Goal: Information Seeking & Learning: Get advice/opinions

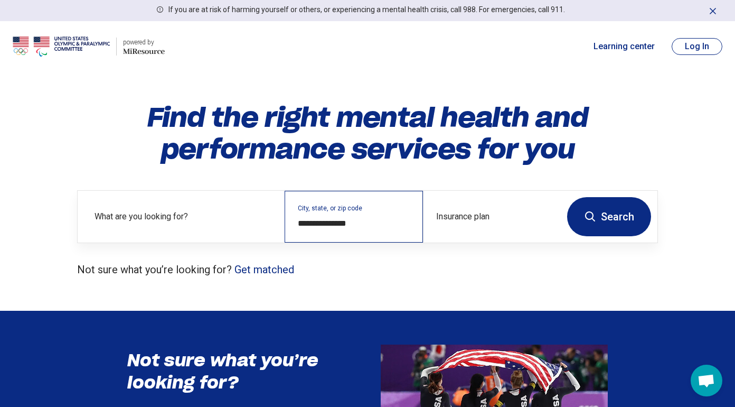
scroll to position [2, 0]
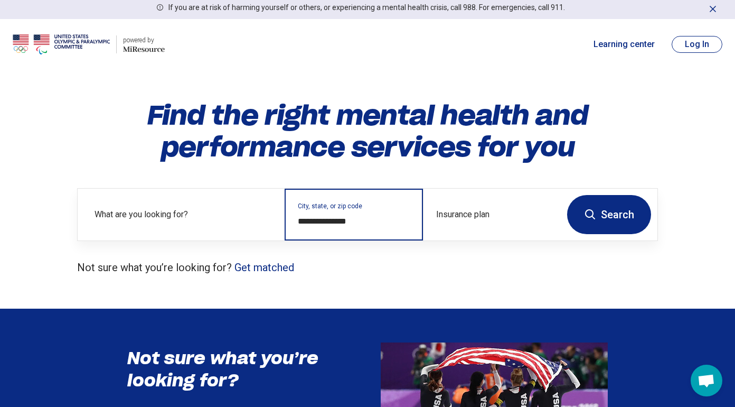
click at [368, 222] on input "**********" at bounding box center [354, 221] width 112 height 13
drag, startPoint x: 364, startPoint y: 221, endPoint x: 296, endPoint y: 219, distance: 68.2
click at [296, 219] on div "**********" at bounding box center [354, 214] width 138 height 52
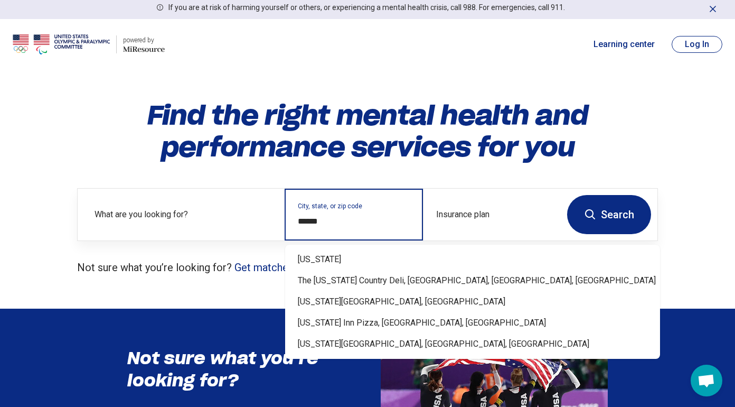
type input "*******"
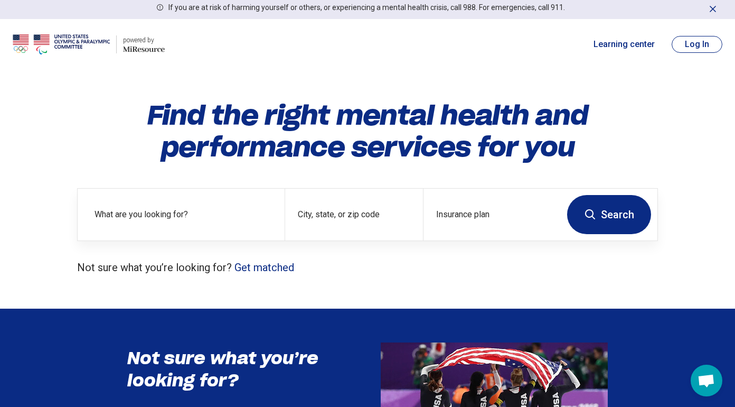
click at [619, 217] on button "Search" at bounding box center [609, 214] width 84 height 39
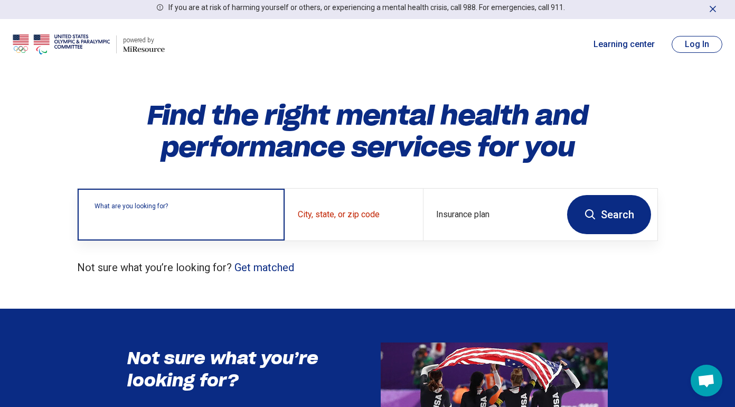
click at [255, 227] on div "What are you looking for?" at bounding box center [181, 214] width 207 height 52
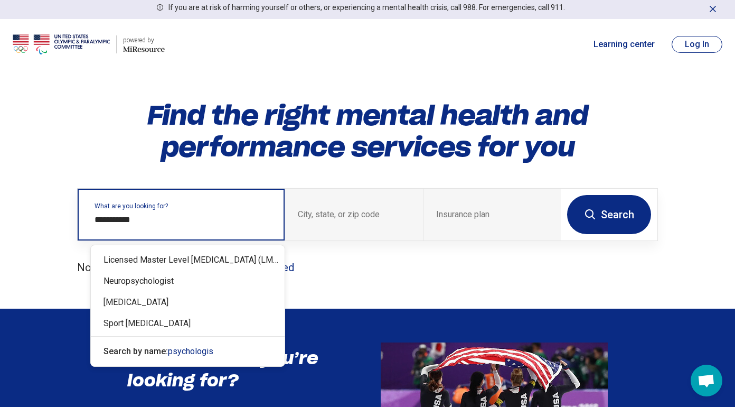
type input "**********"
click at [186, 305] on div "Psychologist" at bounding box center [188, 301] width 194 height 21
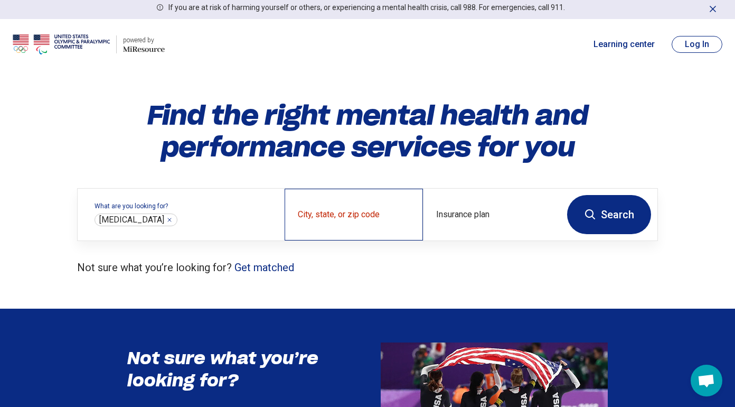
click at [364, 209] on div "City, state, or zip code" at bounding box center [354, 214] width 138 height 52
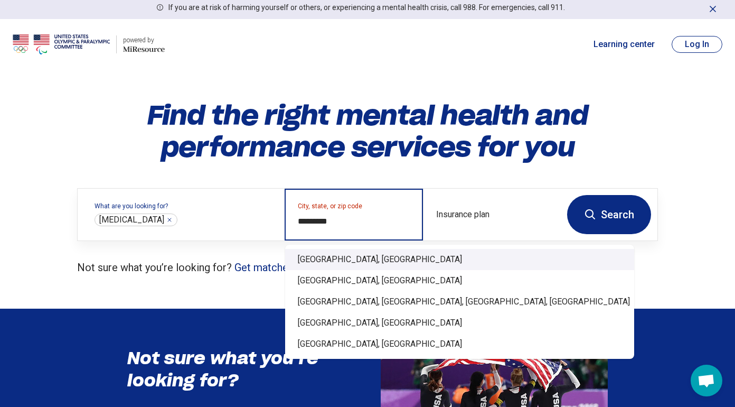
click at [355, 254] on div "Burlington, VT" at bounding box center [459, 259] width 349 height 21
type input "**********"
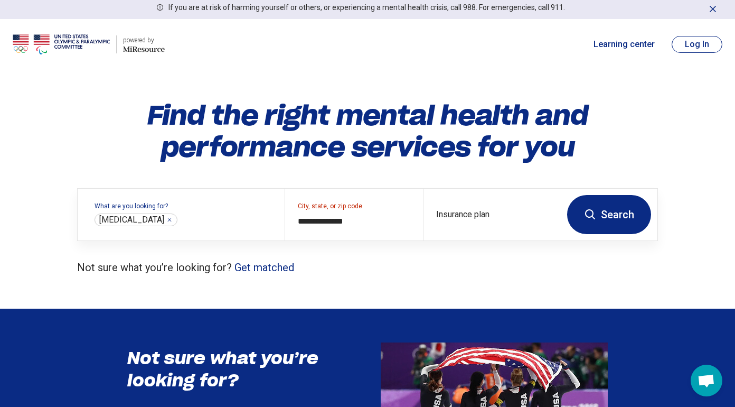
click at [624, 206] on button "Search" at bounding box center [609, 214] width 84 height 39
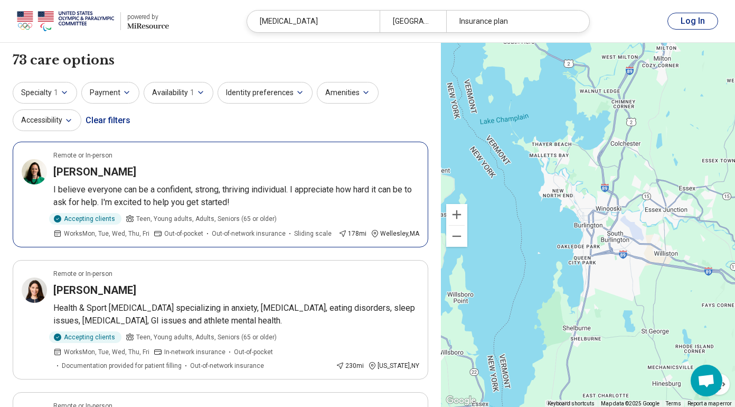
click at [103, 171] on h3 "Colleen Bucci Liddy" at bounding box center [94, 171] width 83 height 15
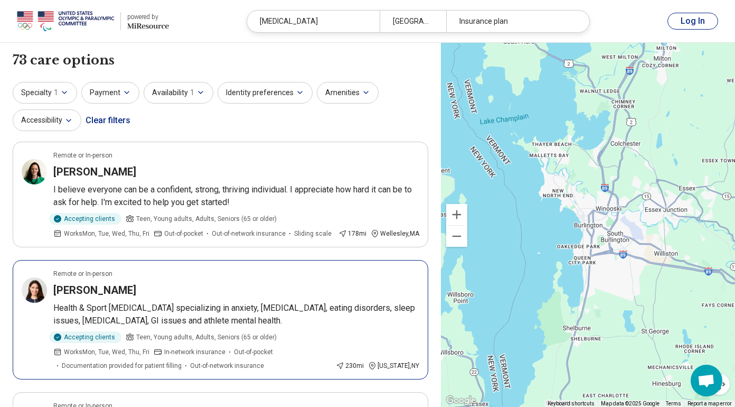
click at [121, 285] on h3 "[PERSON_NAME]" at bounding box center [94, 289] width 83 height 15
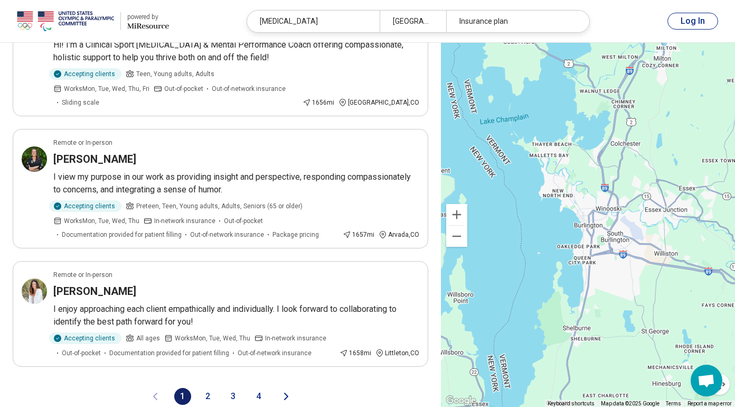
scroll to position [2251, 0]
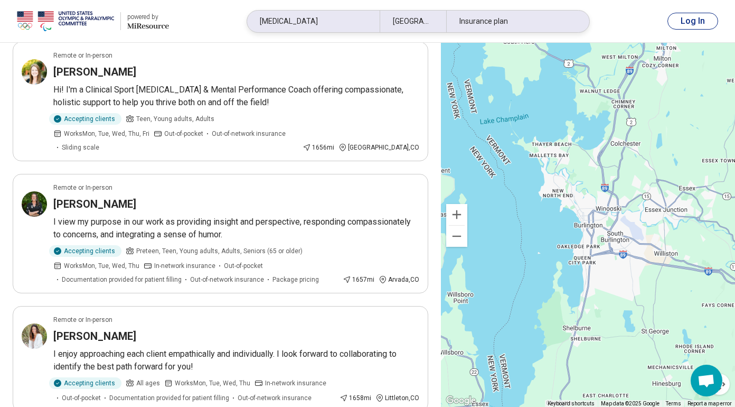
click at [404, 24] on div "Burlington, VT" at bounding box center [413, 22] width 67 height 22
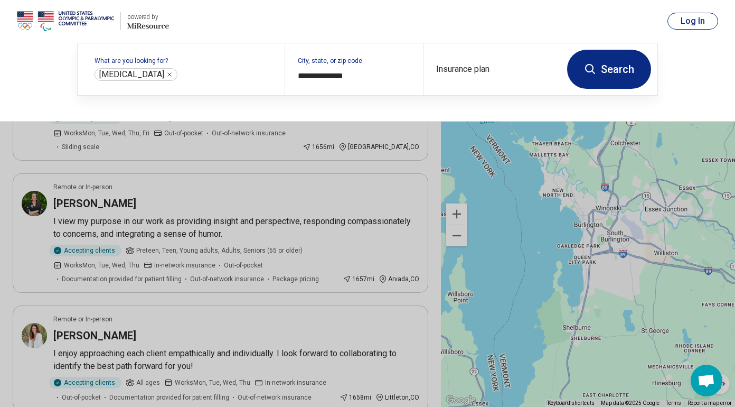
click at [371, 325] on button at bounding box center [367, 203] width 735 height 407
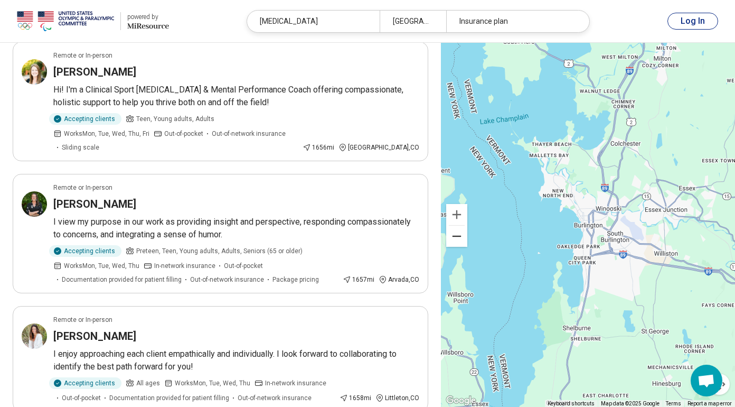
click at [458, 225] on button "Zoom out" at bounding box center [456, 235] width 21 height 21
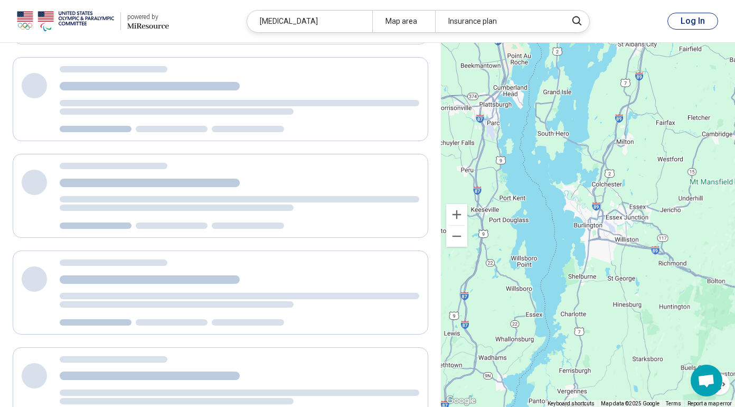
scroll to position [83, 0]
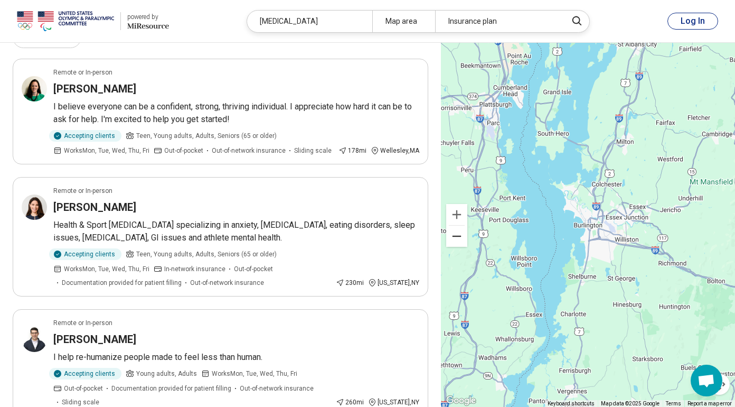
click at [457, 231] on button "Zoom out" at bounding box center [456, 235] width 21 height 21
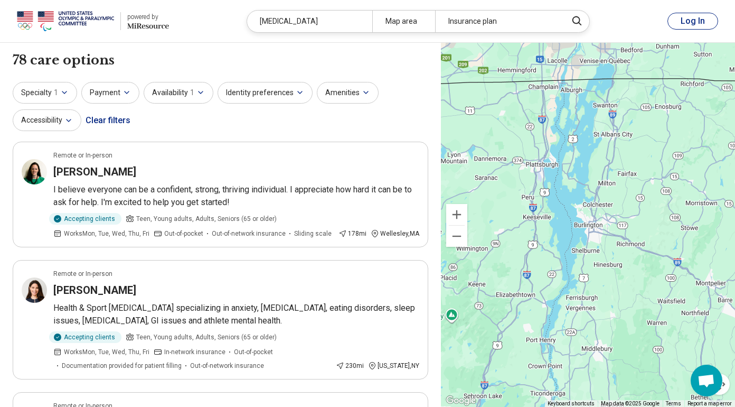
click at [457, 231] on button "Zoom out" at bounding box center [456, 235] width 21 height 21
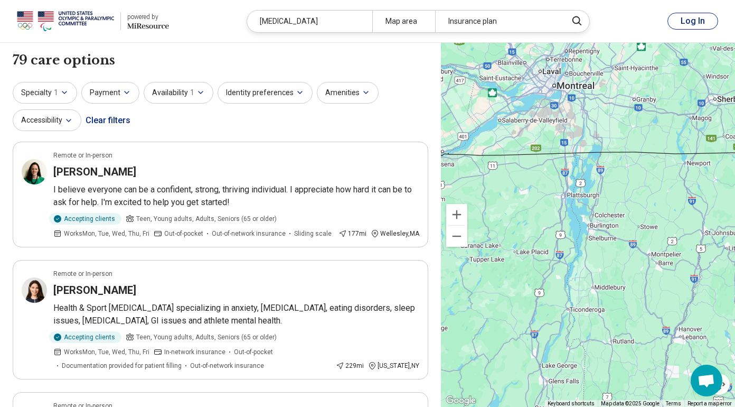
click at [457, 231] on button "Zoom out" at bounding box center [456, 235] width 21 height 21
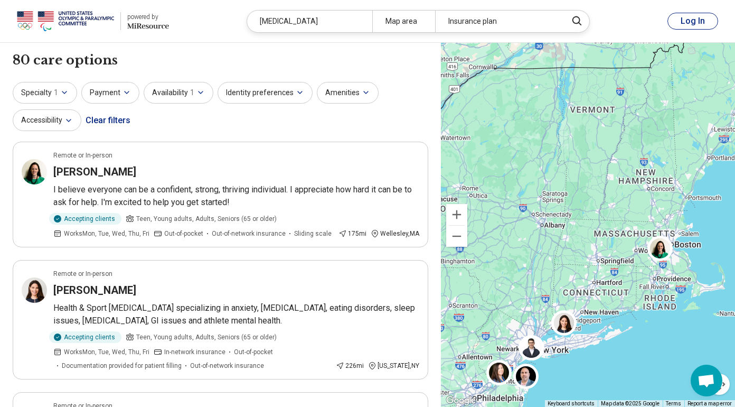
drag, startPoint x: 574, startPoint y: 239, endPoint x: 554, endPoint y: 117, distance: 123.7
click at [554, 117] on div at bounding box center [588, 225] width 294 height 364
click at [499, 376] on img at bounding box center [498, 372] width 25 height 25
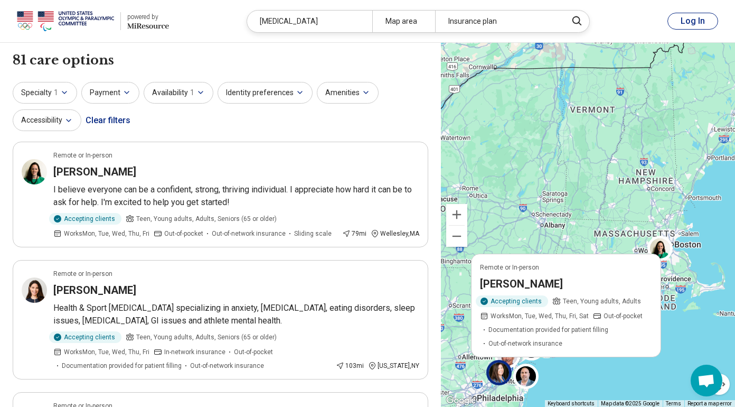
click at [527, 284] on h3 "Vanessa Chafos" at bounding box center [520, 283] width 83 height 15
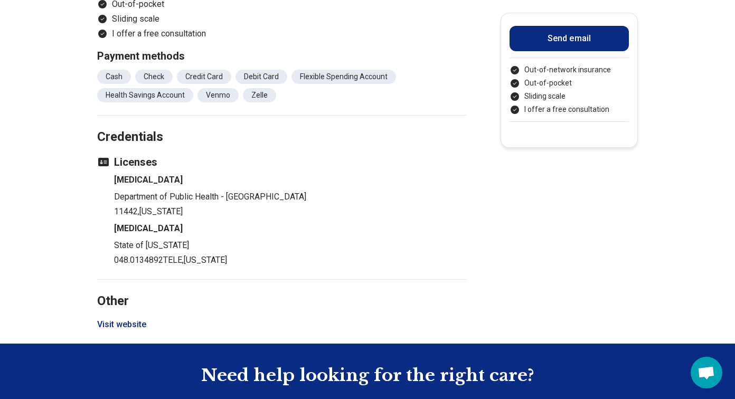
scroll to position [847, 0]
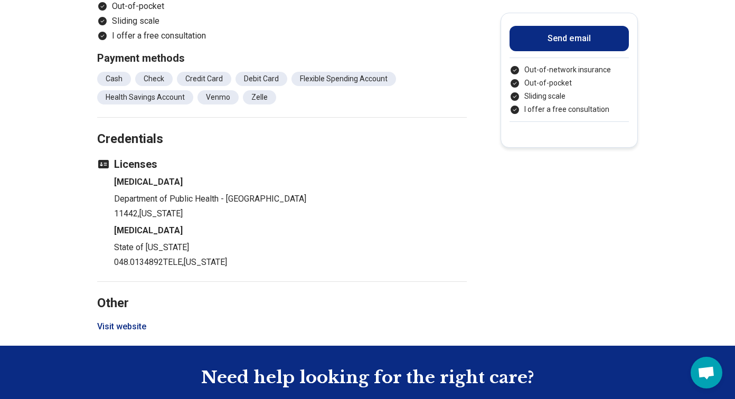
click at [143, 325] on button "Visit website" at bounding box center [121, 326] width 49 height 13
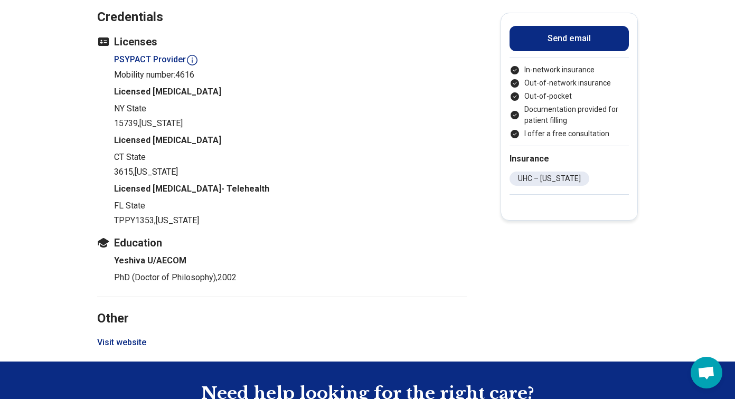
scroll to position [1178, 0]
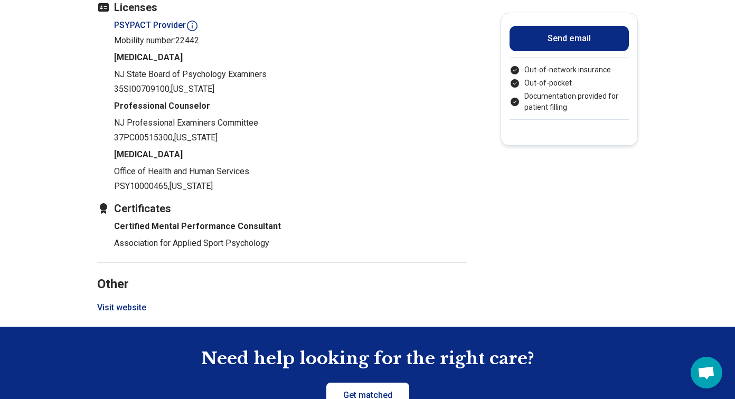
scroll to position [1113, 0]
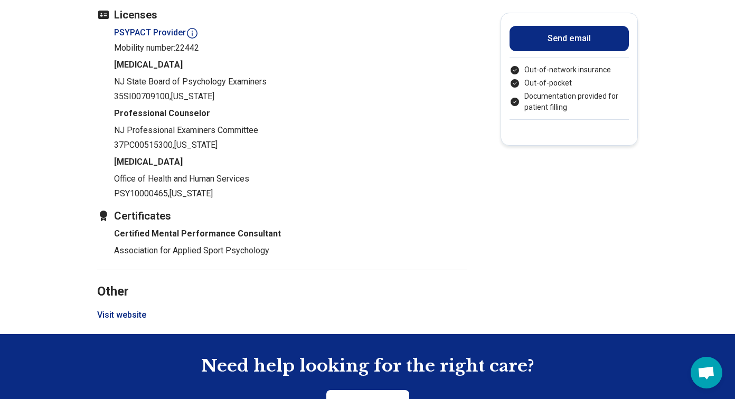
click at [132, 315] on button "Visit website" at bounding box center [121, 315] width 49 height 13
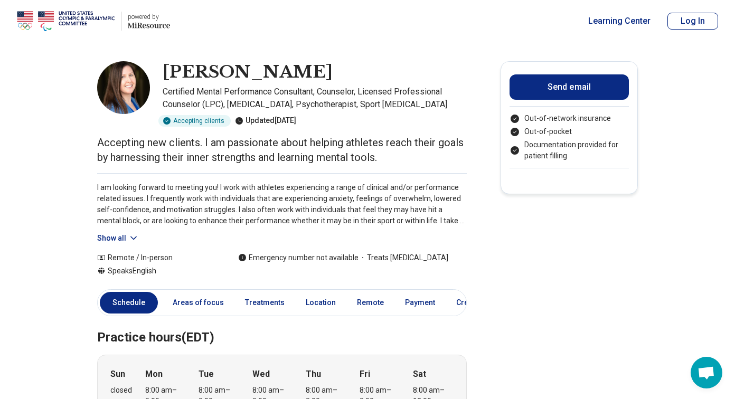
scroll to position [0, 0]
